Goal: Information Seeking & Learning: Check status

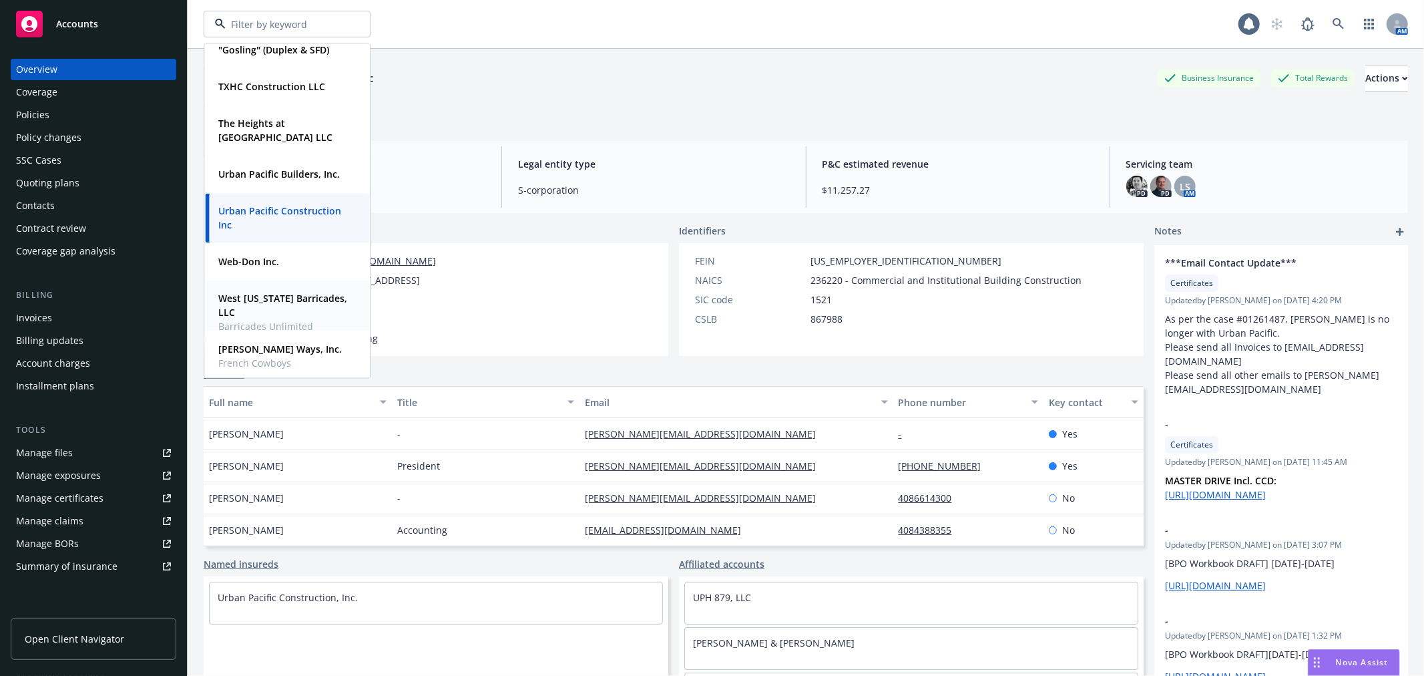
scroll to position [780, 0]
click at [302, 316] on span "Barricades Unlimited" at bounding box center [285, 323] width 135 height 14
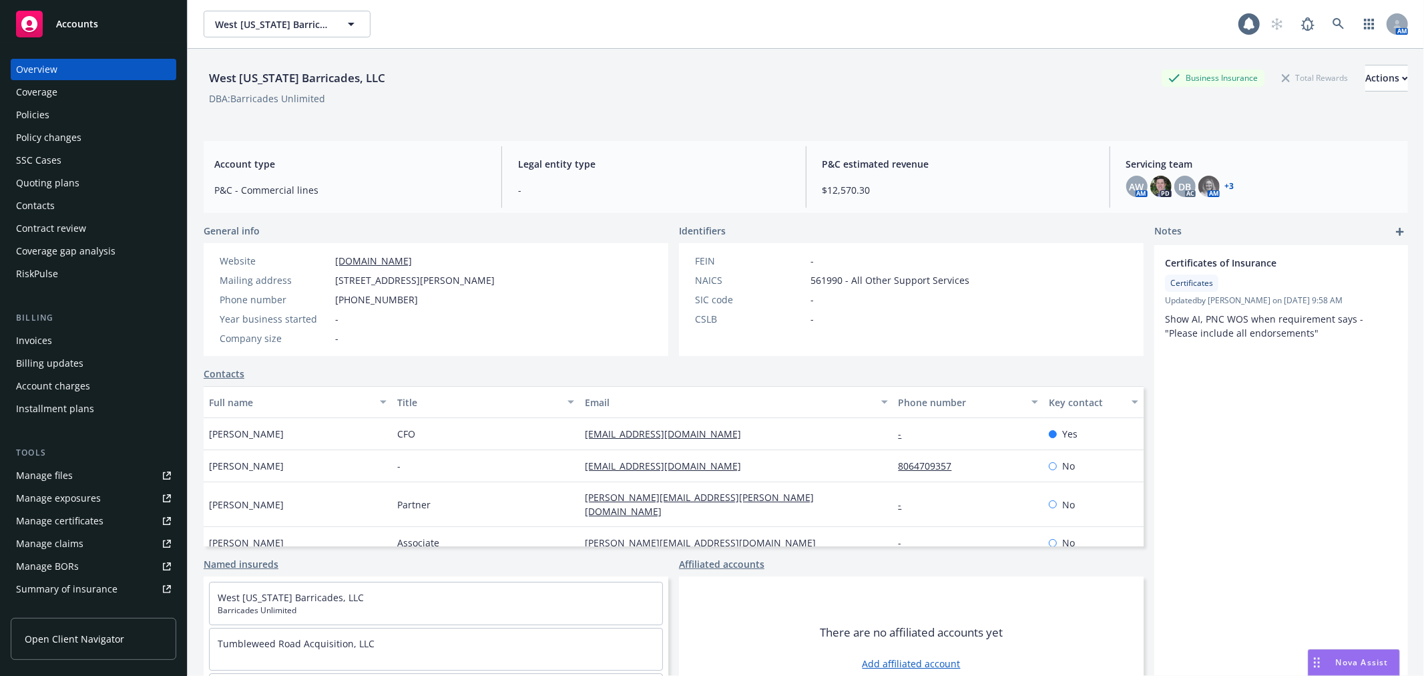
click at [65, 117] on div "Policies" at bounding box center [93, 114] width 155 height 21
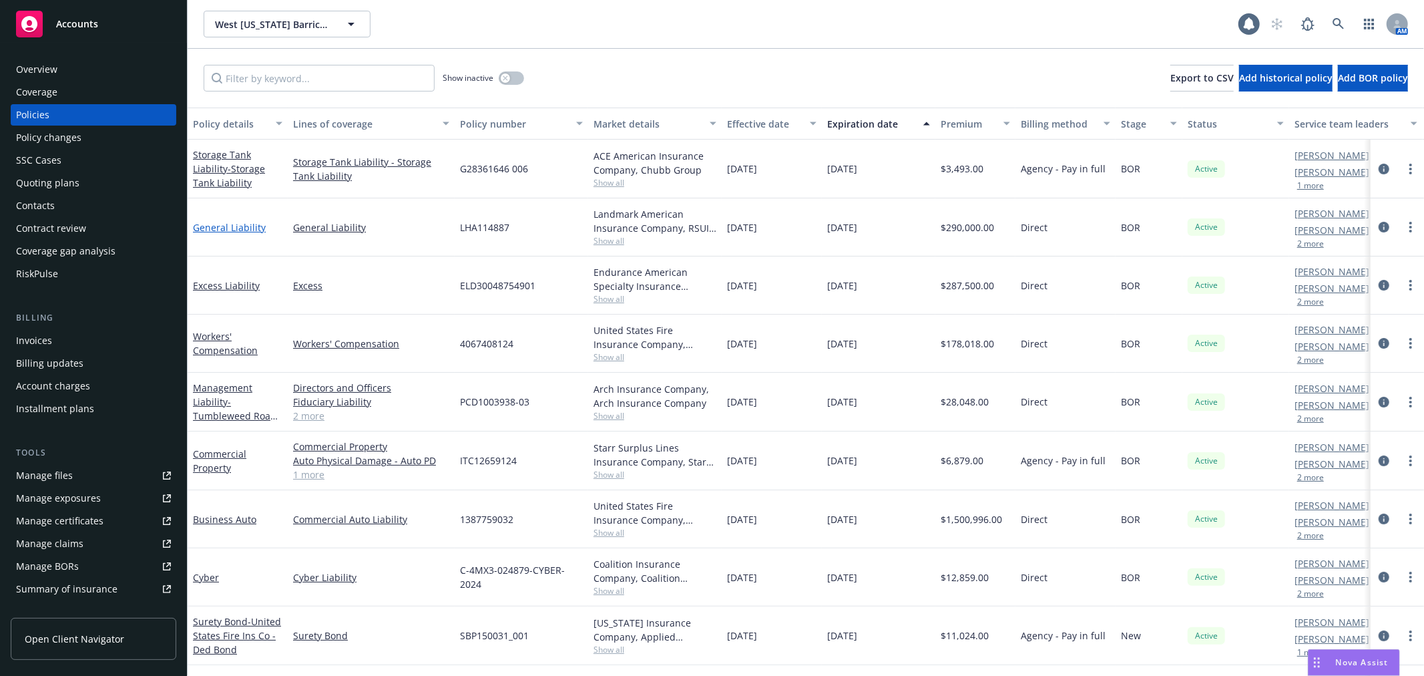
click at [223, 224] on link "General Liability" at bounding box center [229, 227] width 73 height 13
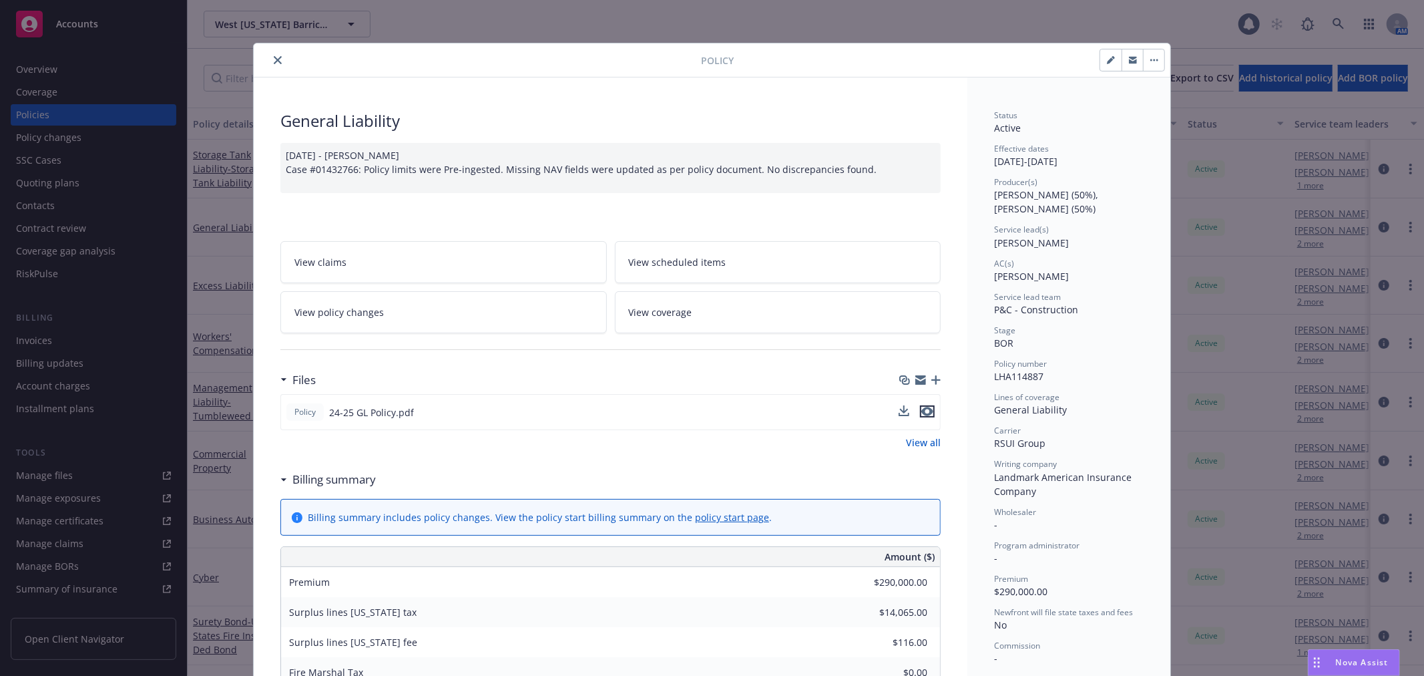
click at [926, 411] on icon "preview file" at bounding box center [927, 411] width 12 height 9
